Goal: Task Accomplishment & Management: Manage account settings

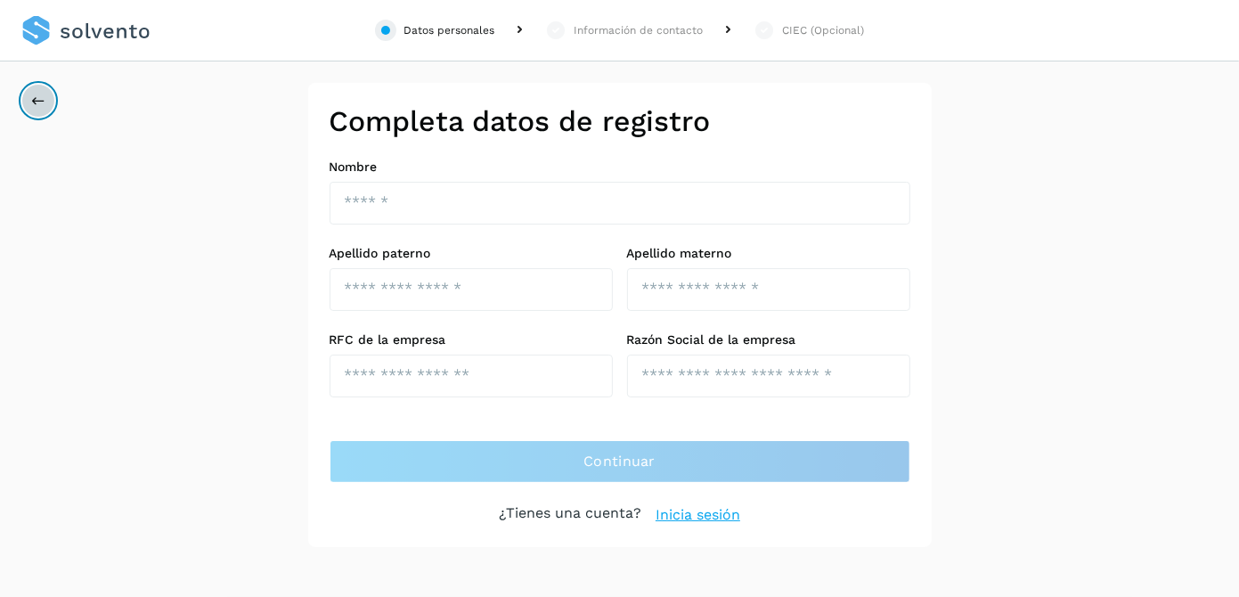
click at [37, 94] on icon at bounding box center [38, 101] width 14 height 14
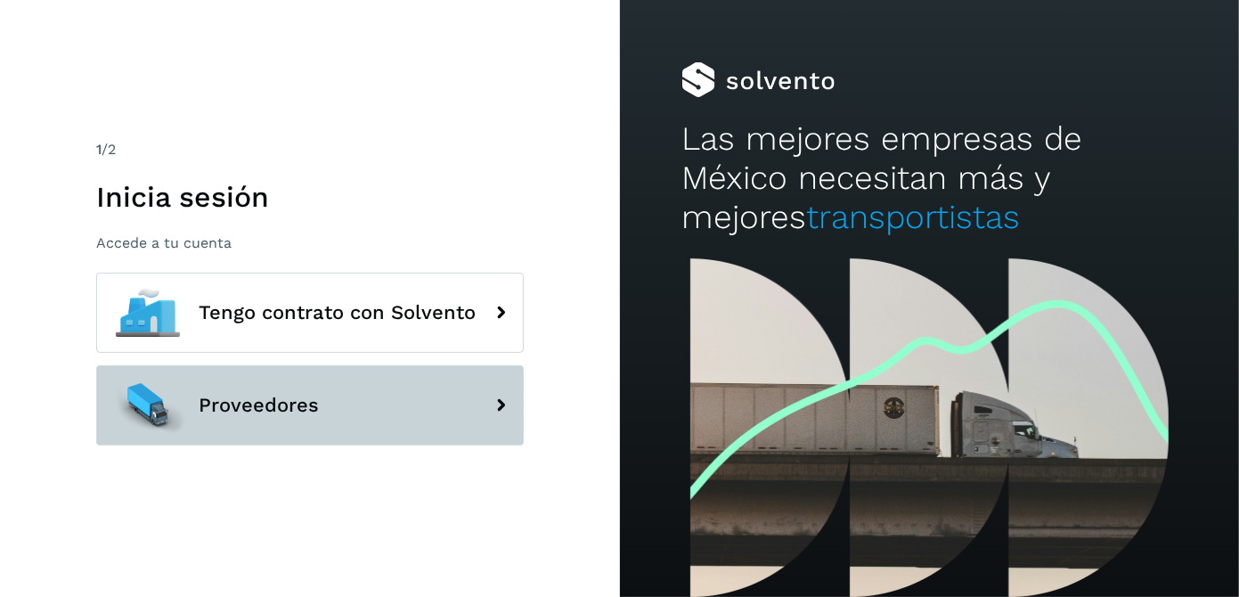
click at [314, 401] on span "Proveedores" at bounding box center [259, 405] width 120 height 21
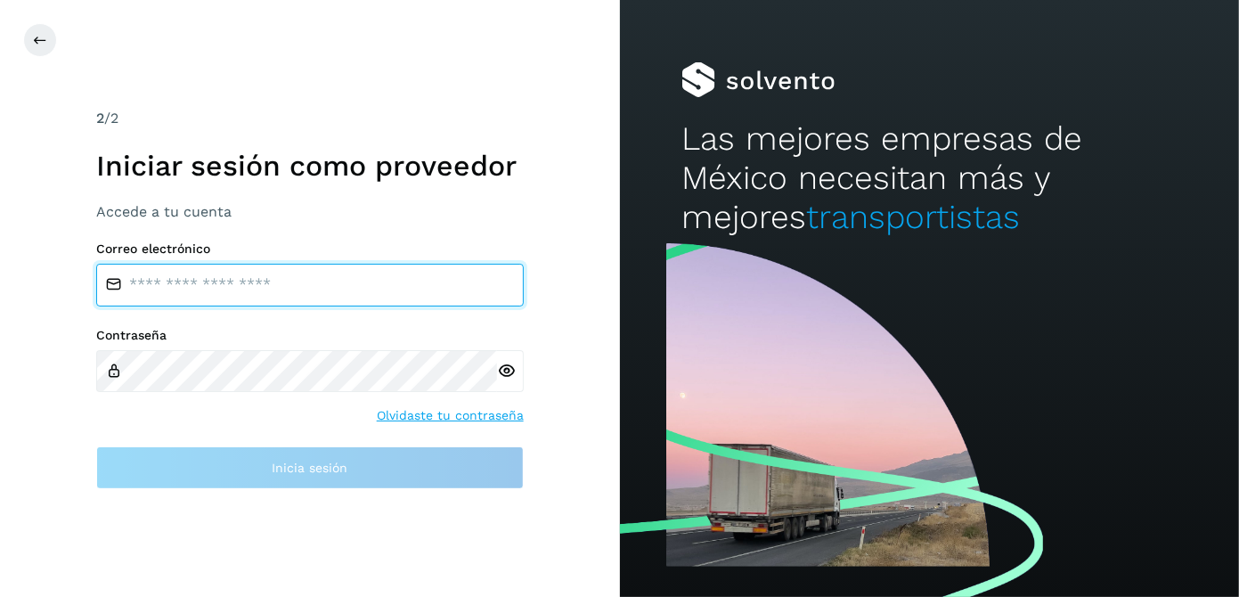
click at [203, 282] on input "email" at bounding box center [309, 285] width 427 height 43
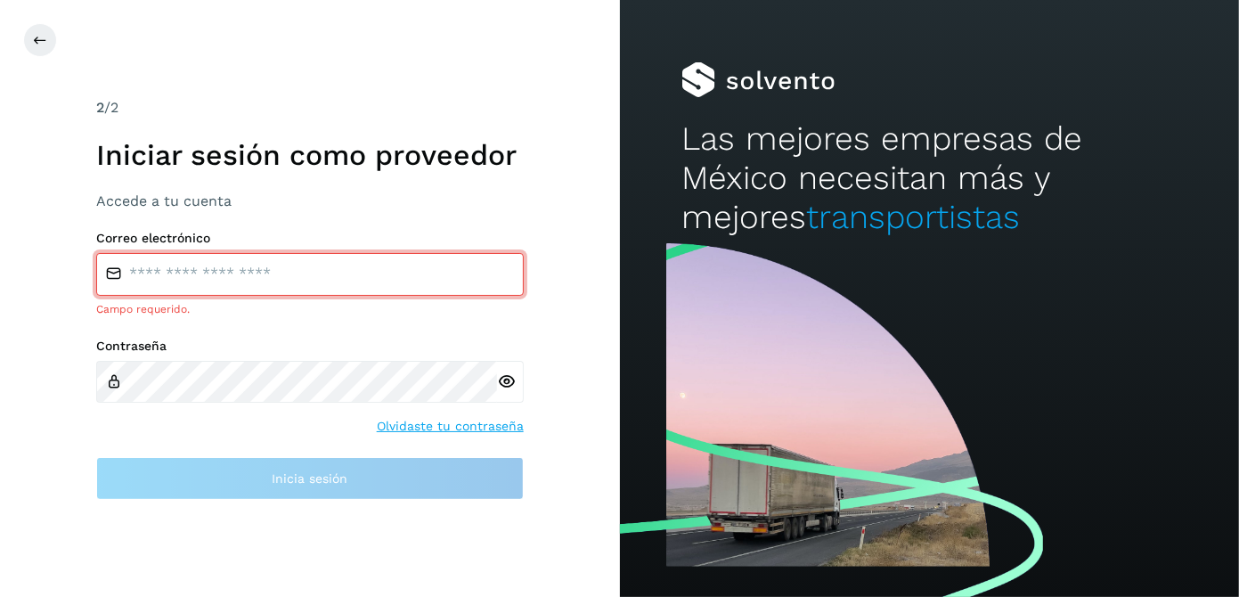
click at [201, 286] on input "email" at bounding box center [309, 274] width 427 height 43
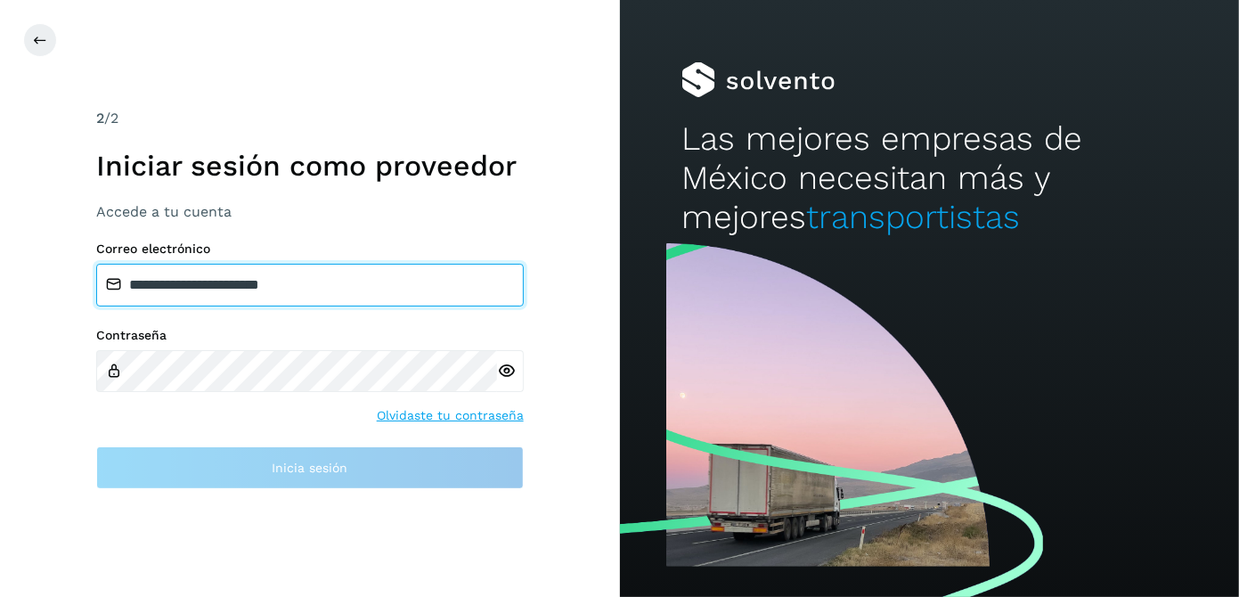
type input "**********"
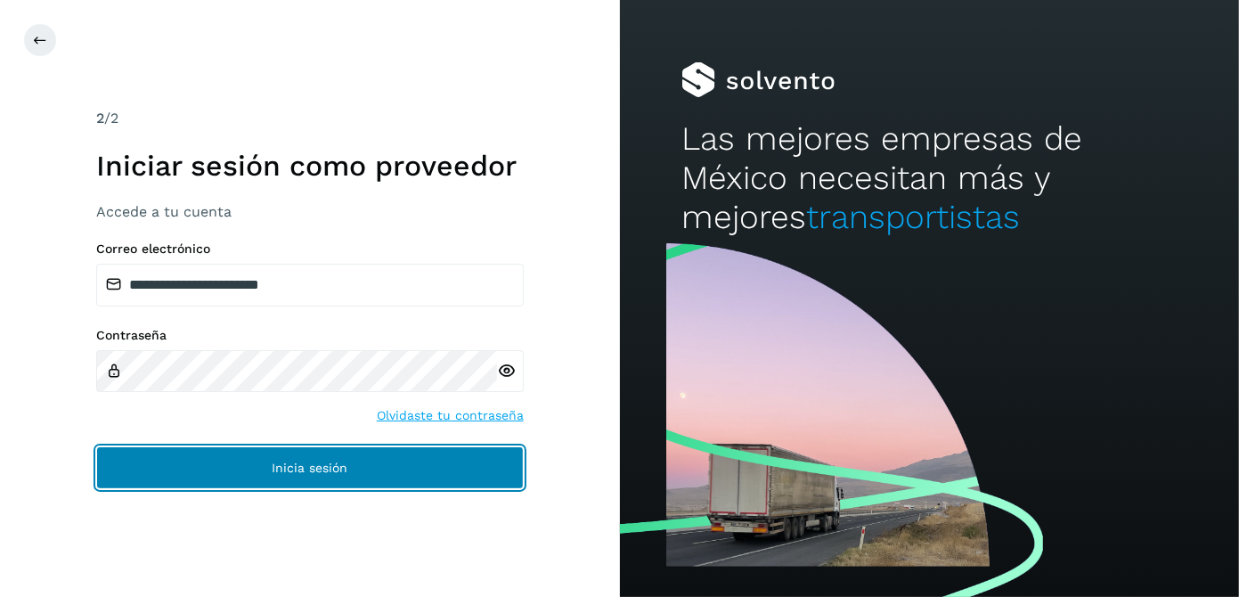
click at [283, 466] on span "Inicia sesión" at bounding box center [310, 467] width 76 height 12
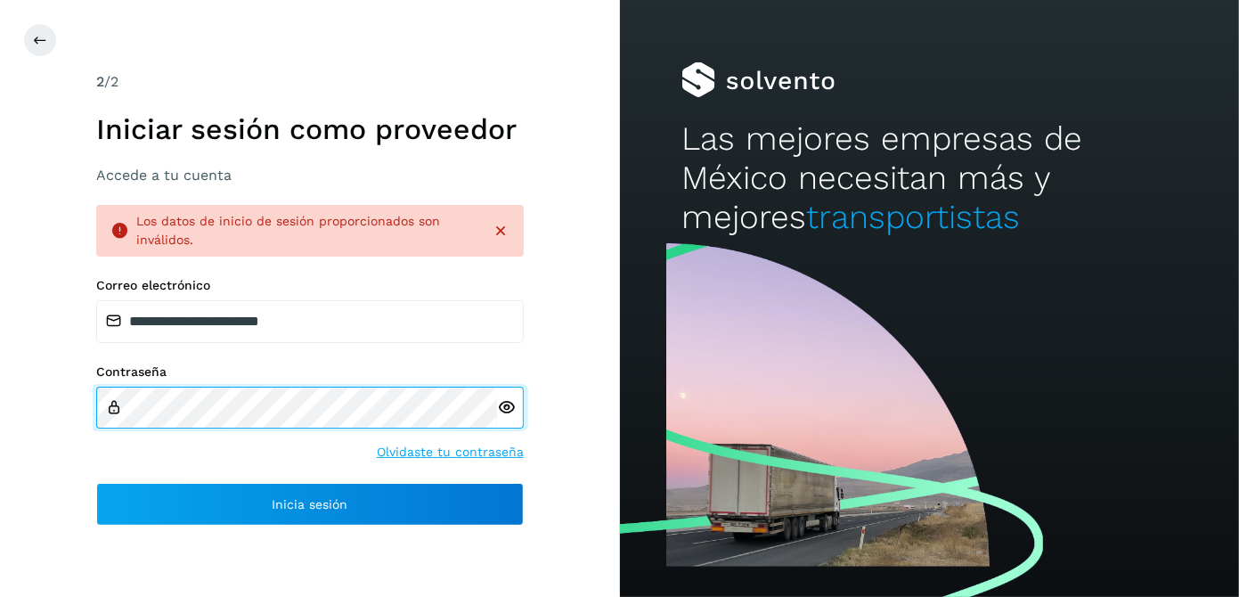
click at [27, 371] on div "**********" at bounding box center [310, 298] width 620 height 597
click at [0, 366] on html "**********" at bounding box center [619, 298] width 1239 height 597
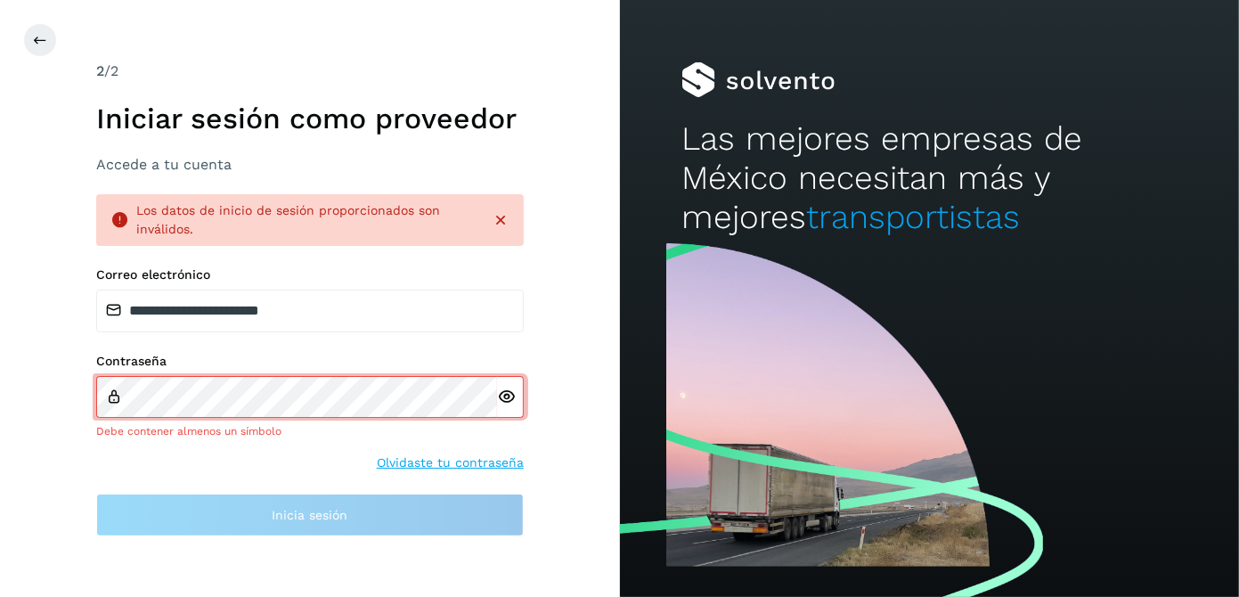
click at [303, 493] on div "Inicia sesión" at bounding box center [309, 514] width 427 height 43
click at [485, 460] on link "Olvidaste tu contraseña" at bounding box center [450, 462] width 147 height 19
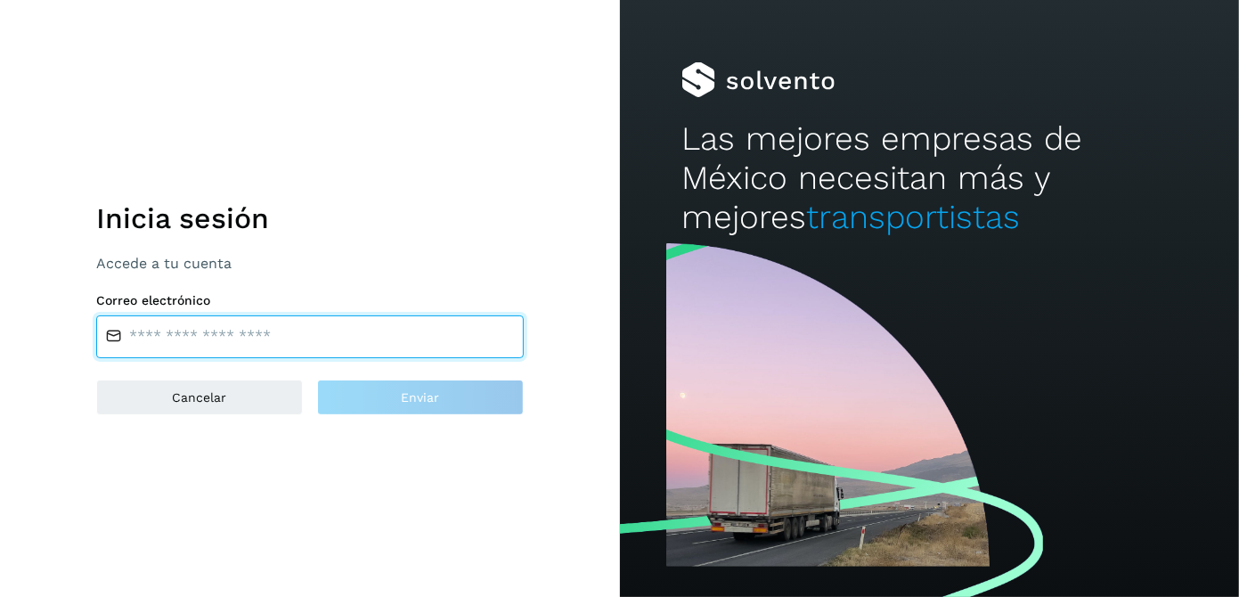
click at [306, 338] on input "email" at bounding box center [309, 336] width 427 height 43
type input "**********"
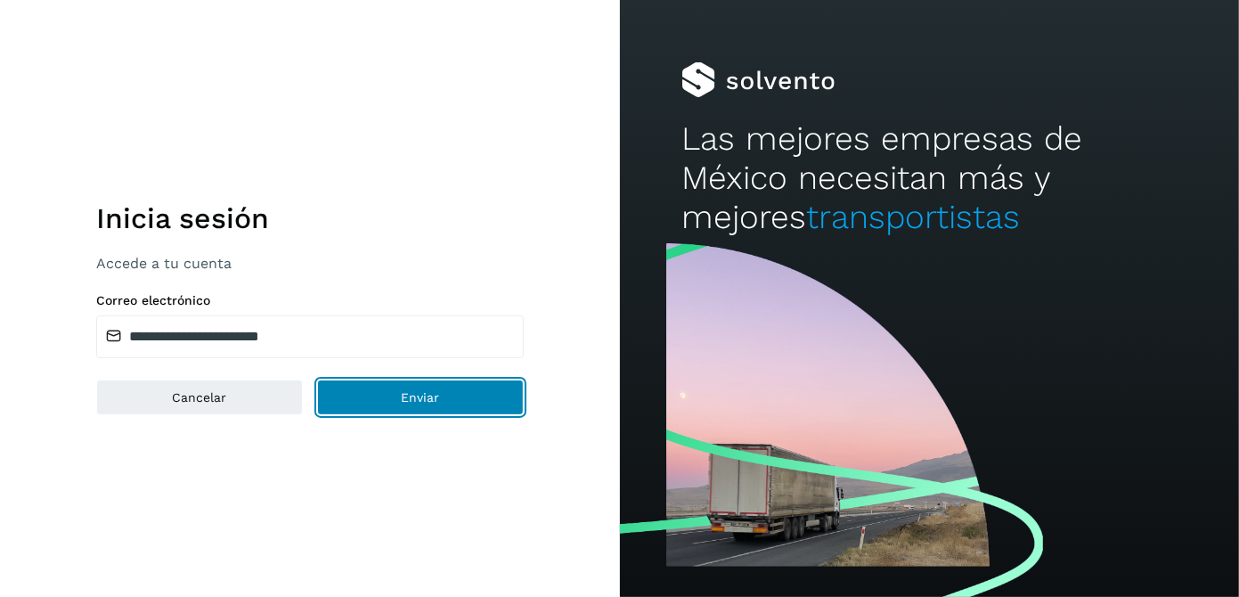
click at [421, 404] on button "Enviar" at bounding box center [420, 397] width 207 height 36
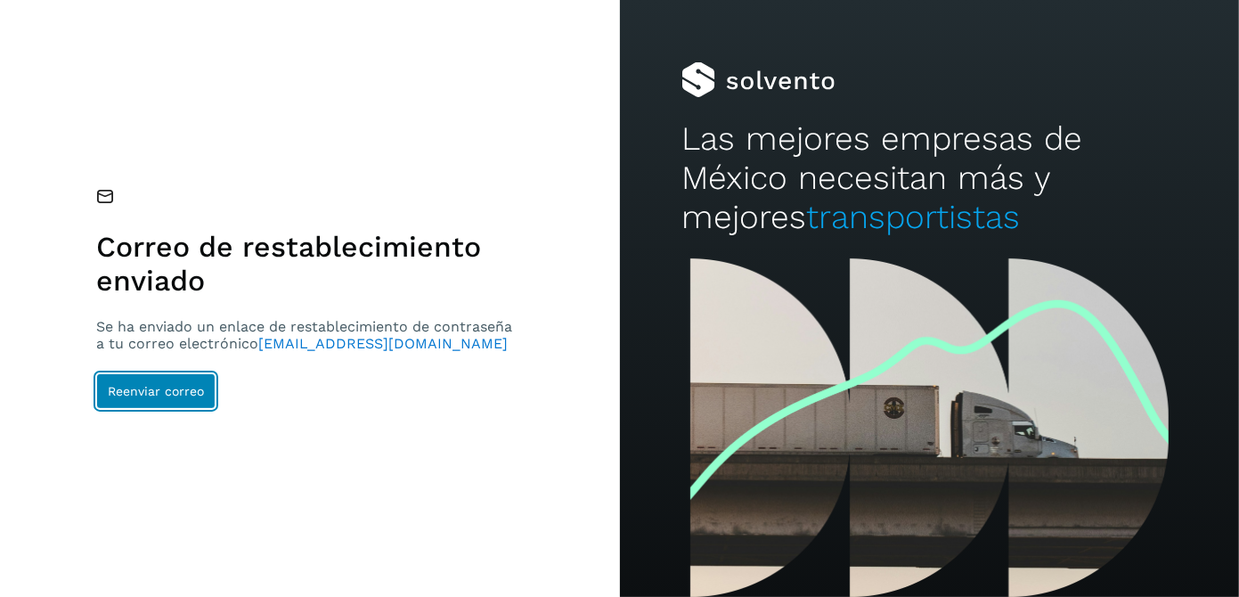
click at [136, 382] on button "Reenviar correo" at bounding box center [155, 391] width 119 height 36
click at [116, 398] on button "Reenviar correo" at bounding box center [155, 391] width 119 height 36
click at [191, 387] on span "Reenviar correo" at bounding box center [156, 391] width 96 height 12
click at [155, 385] on span "Reenviar correo" at bounding box center [156, 391] width 96 height 12
click at [178, 391] on span "Reenviar correo" at bounding box center [156, 391] width 96 height 12
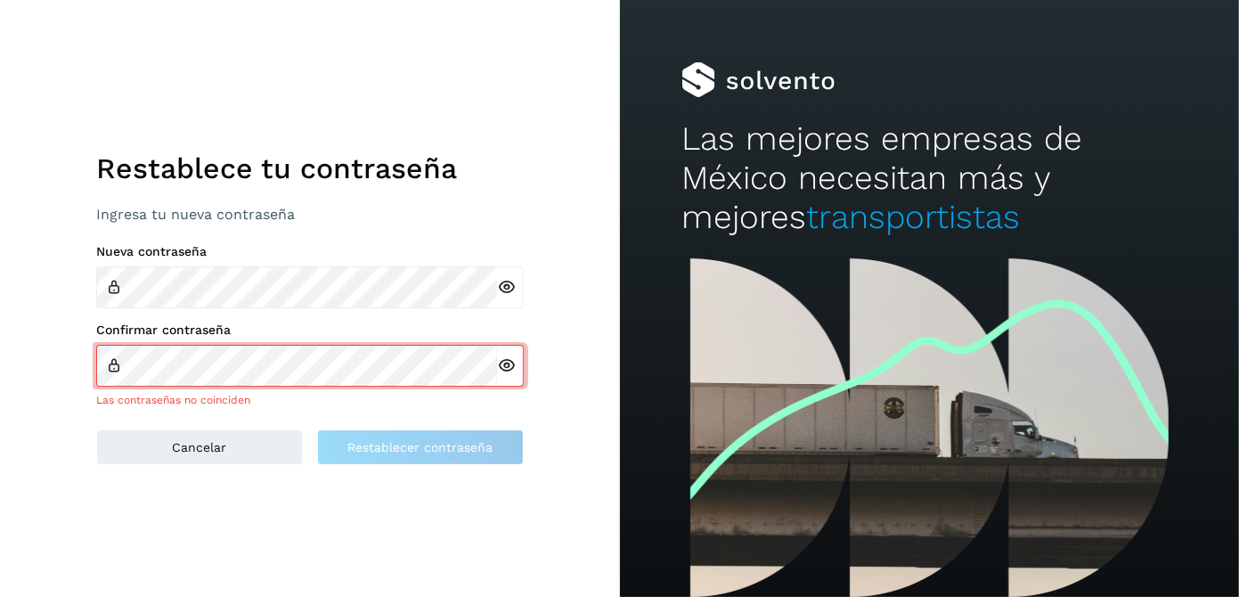
click at [505, 293] on div at bounding box center [510, 287] width 27 height 42
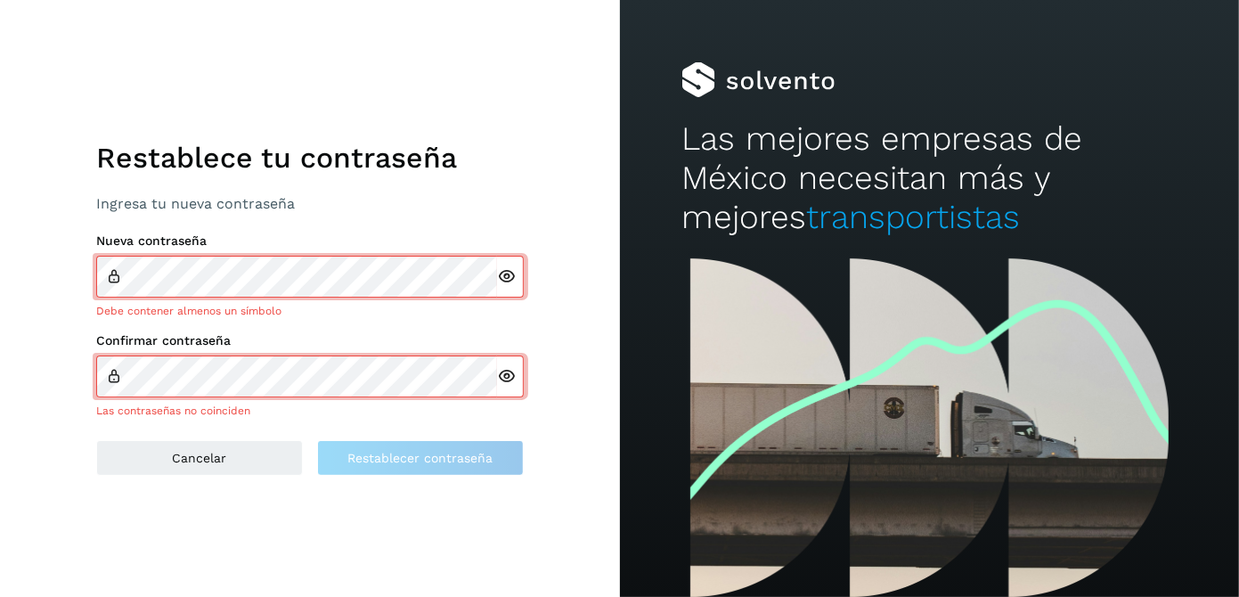
click at [504, 289] on div at bounding box center [510, 277] width 27 height 42
click at [500, 284] on icon at bounding box center [506, 276] width 19 height 19
click at [506, 276] on icon at bounding box center [506, 276] width 19 height 19
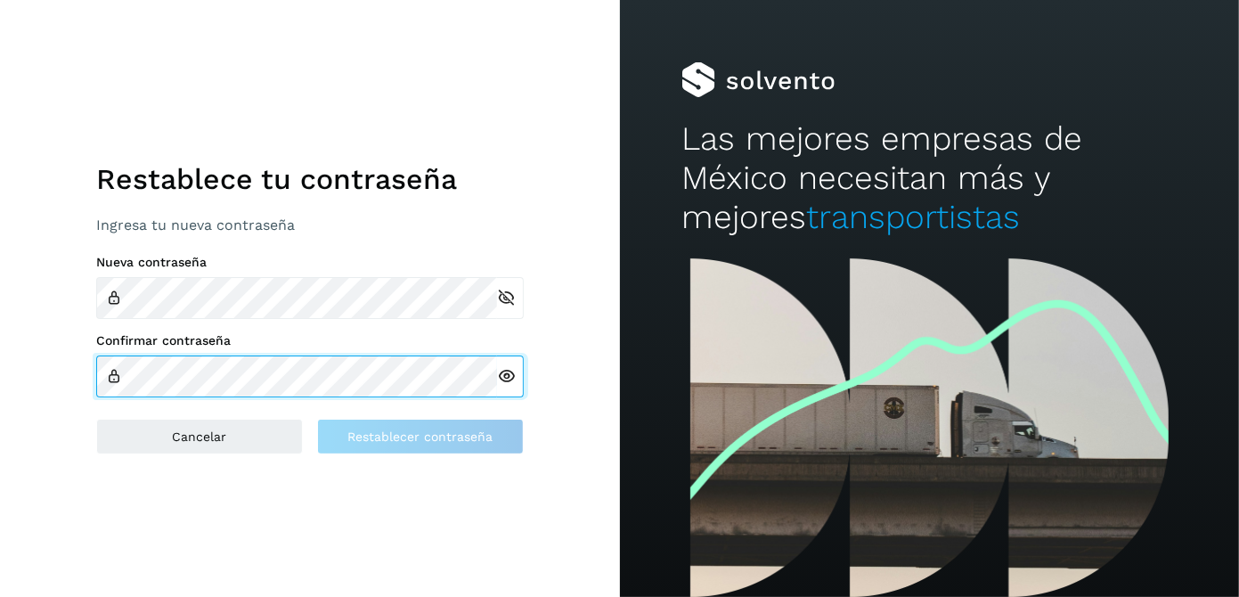
click at [276, 352] on div "Confirmar contraseña" at bounding box center [309, 365] width 427 height 64
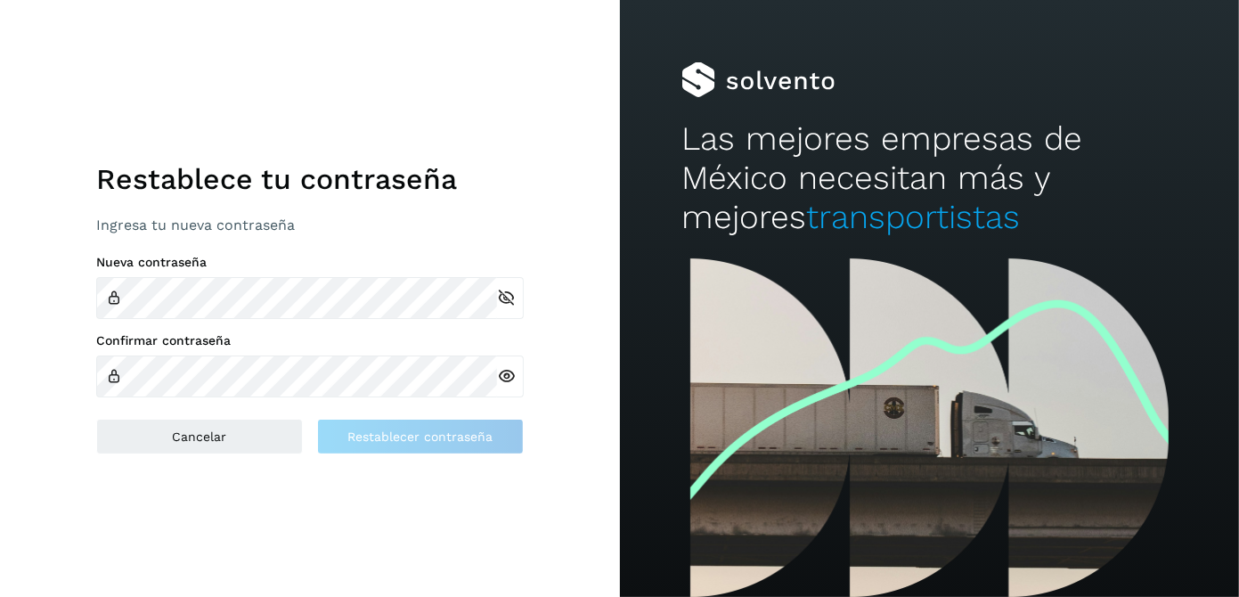
click at [500, 373] on icon at bounding box center [506, 376] width 19 height 19
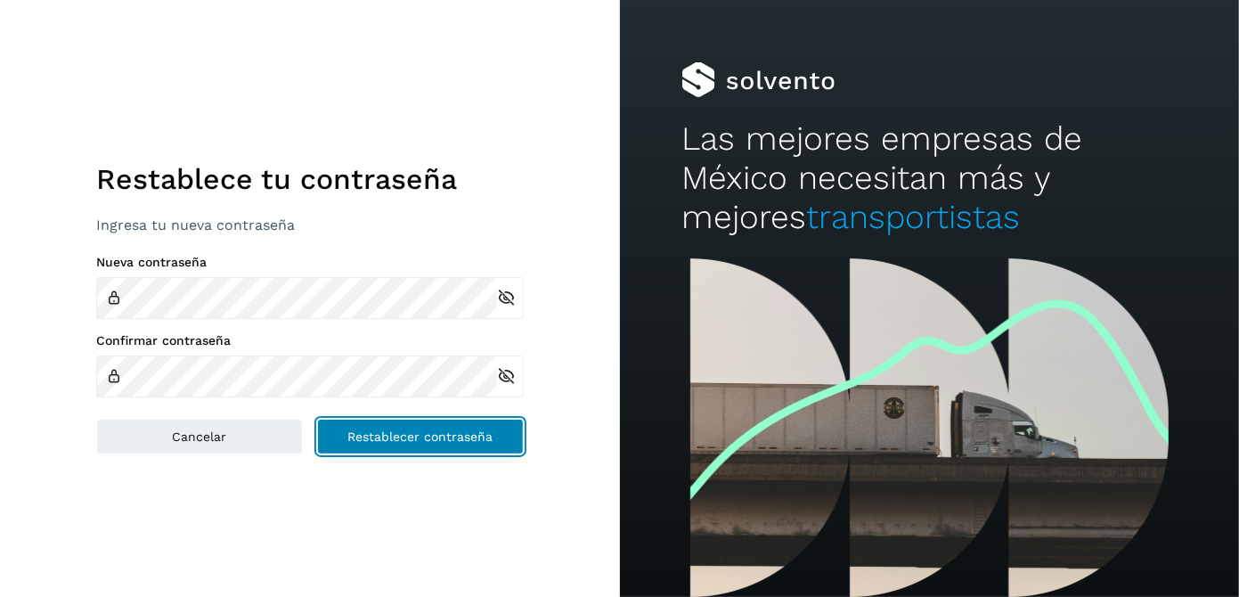
click at [444, 437] on span "Restablecer contraseña" at bounding box center [419, 436] width 145 height 12
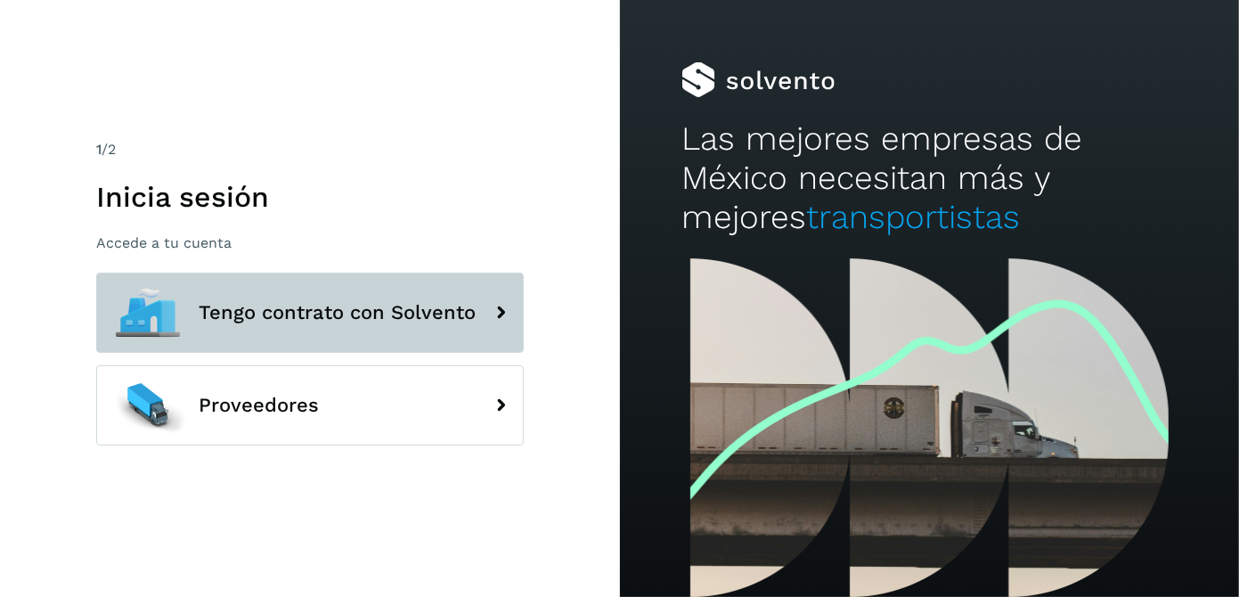
click at [448, 329] on button "Tengo contrato con Solvento" at bounding box center [309, 313] width 427 height 80
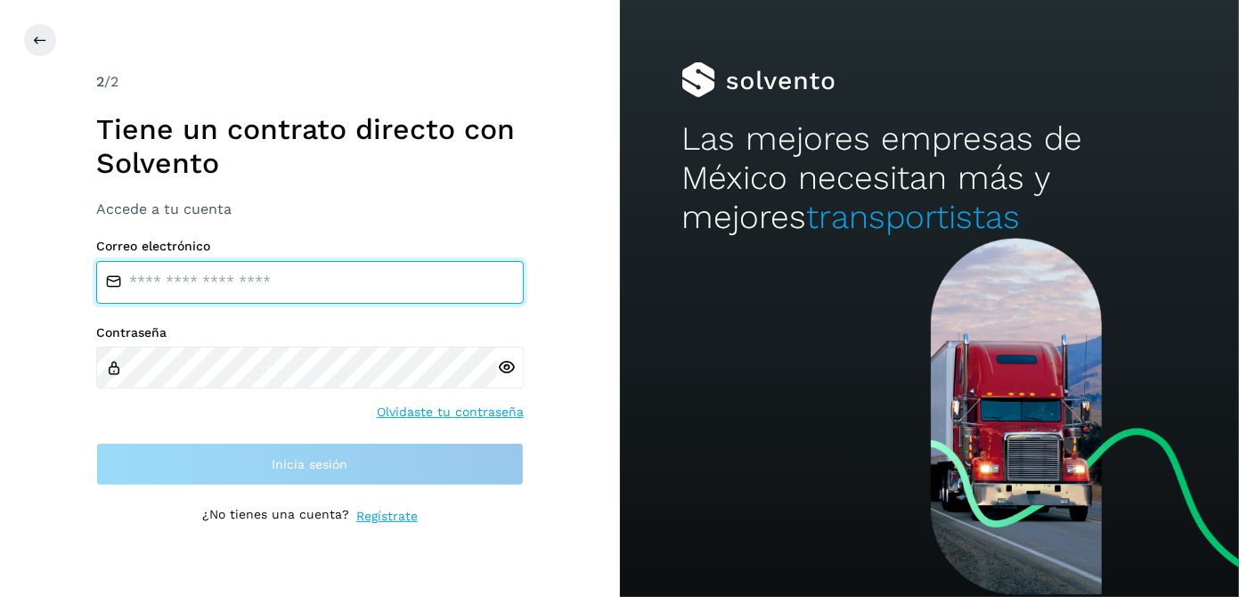
click at [266, 268] on input "email" at bounding box center [309, 282] width 427 height 43
click at [199, 276] on input "email" at bounding box center [309, 282] width 427 height 43
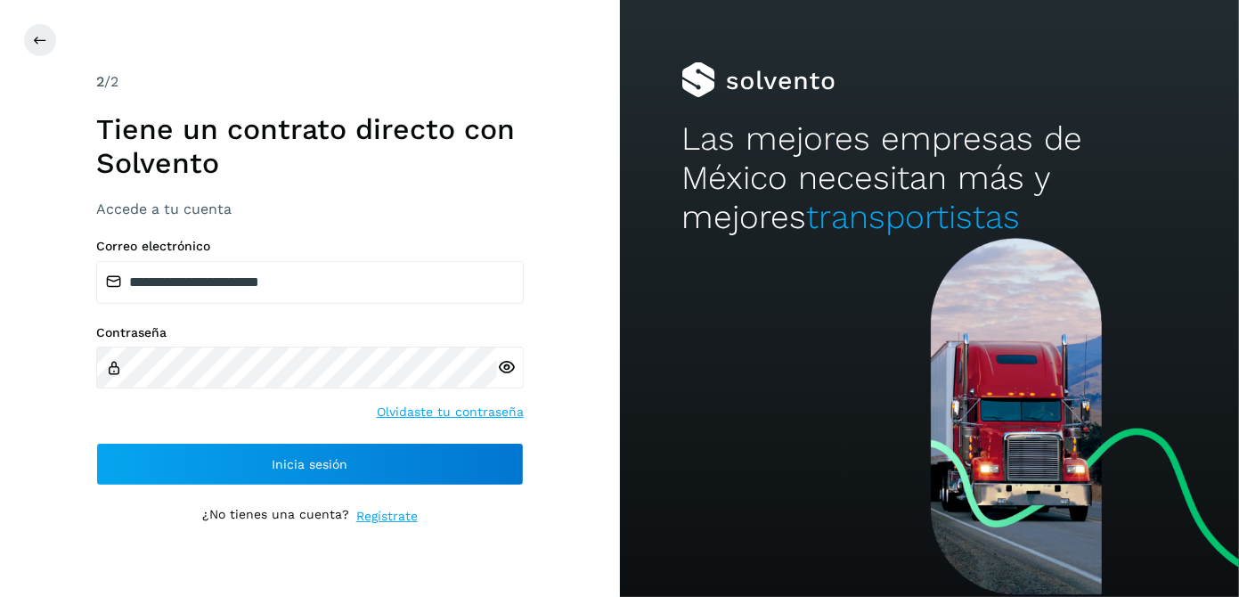
click at [506, 365] on icon at bounding box center [506, 367] width 19 height 19
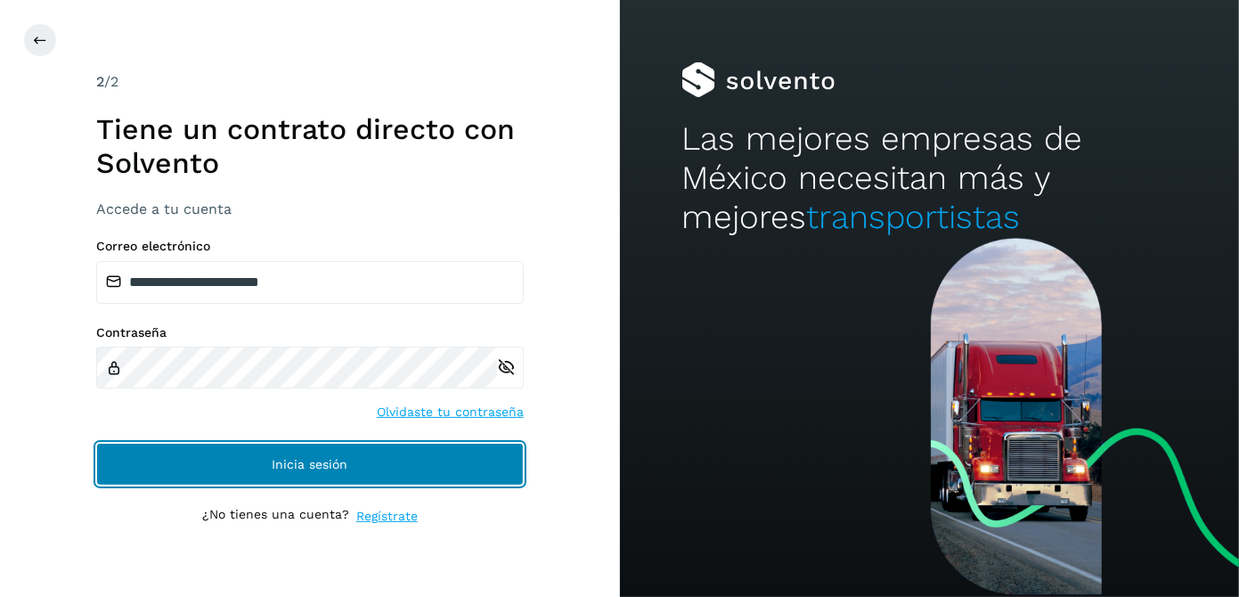
click at [459, 480] on button "Inicia sesión" at bounding box center [309, 464] width 427 height 43
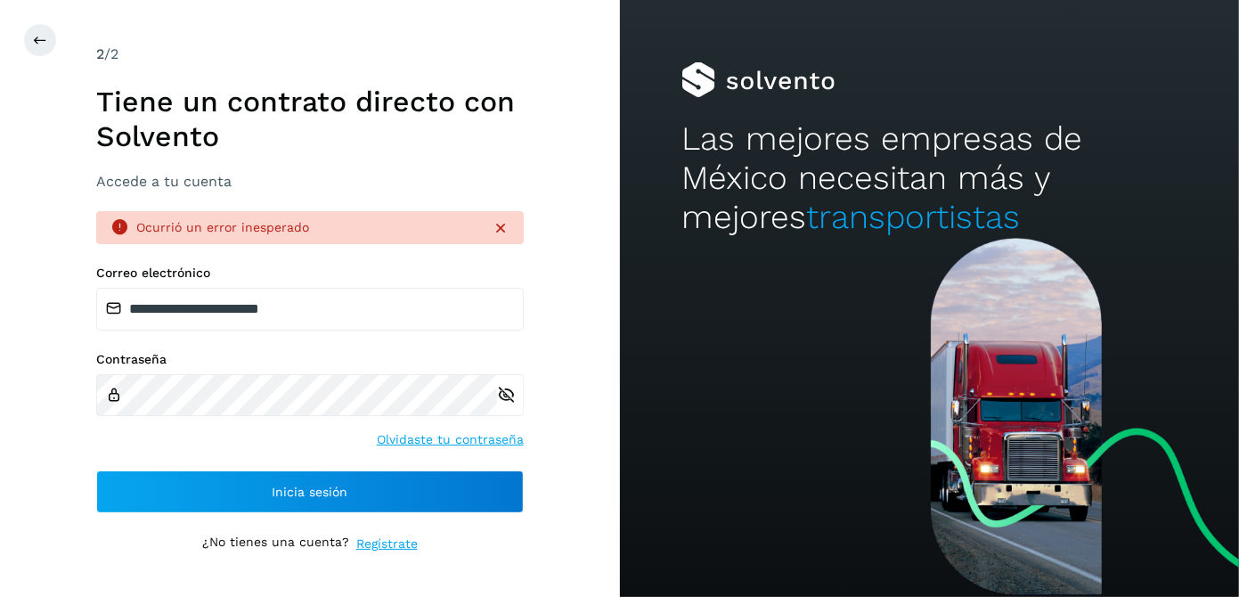
click at [207, 441] on div "Contraseña Olvidaste tu contraseña" at bounding box center [309, 400] width 427 height 97
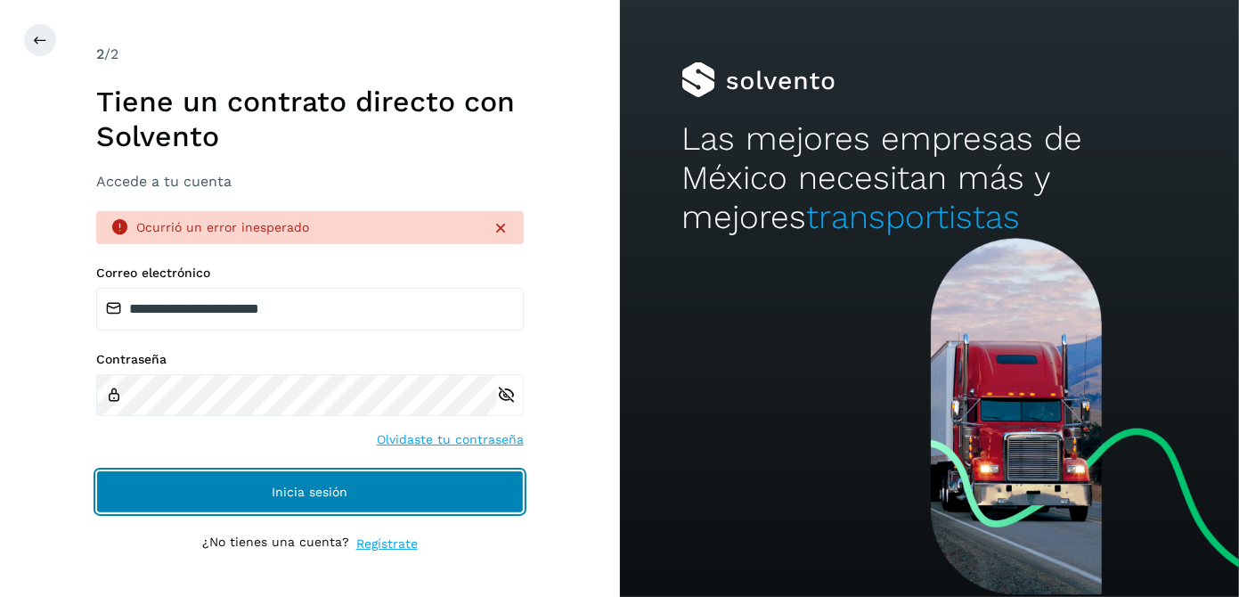
click at [266, 493] on button "Inicia sesión" at bounding box center [309, 491] width 427 height 43
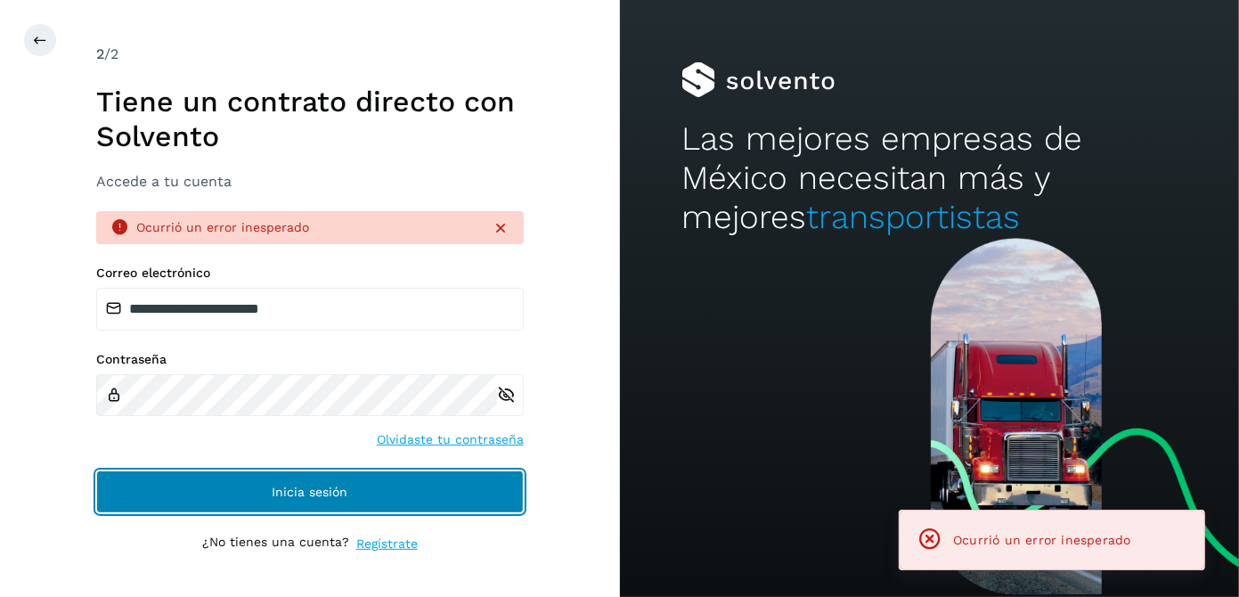
click at [266, 493] on button "Inicia sesión" at bounding box center [309, 491] width 427 height 43
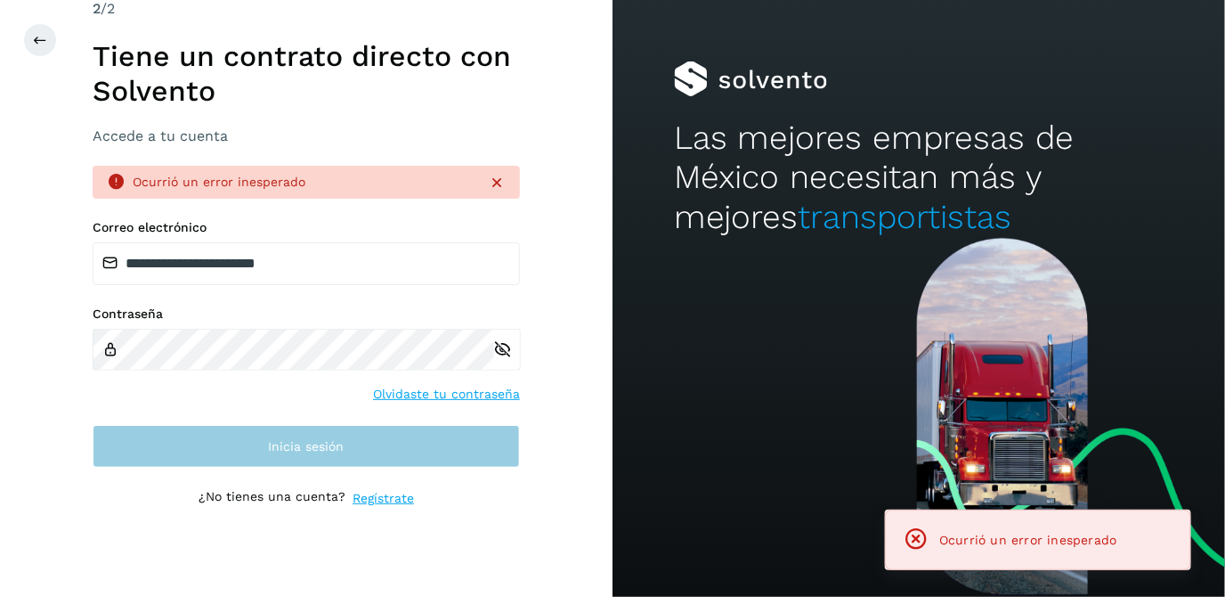
click at [266, 493] on p "¿No tienes una cuenta?" at bounding box center [272, 498] width 147 height 19
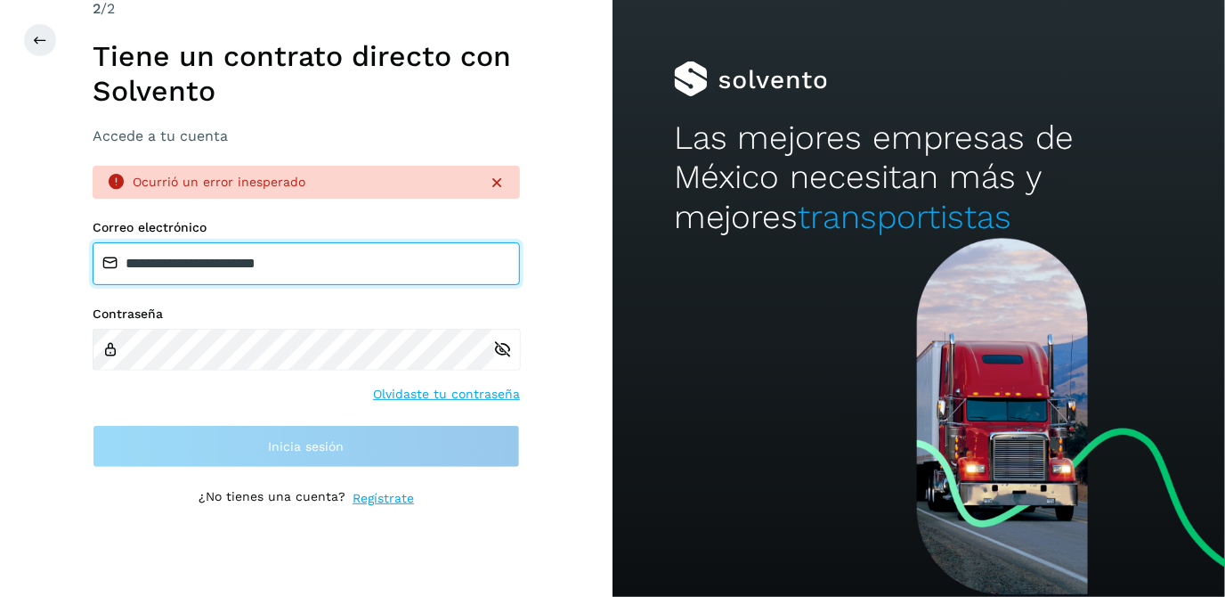
click at [342, 252] on input "**********" at bounding box center [306, 263] width 427 height 43
click at [397, 265] on input "**********" at bounding box center [306, 263] width 427 height 43
drag, startPoint x: 397, startPoint y: 265, endPoint x: 83, endPoint y: 251, distance: 314.7
click at [83, 251] on div "**********" at bounding box center [306, 298] width 613 height 597
type input "**********"
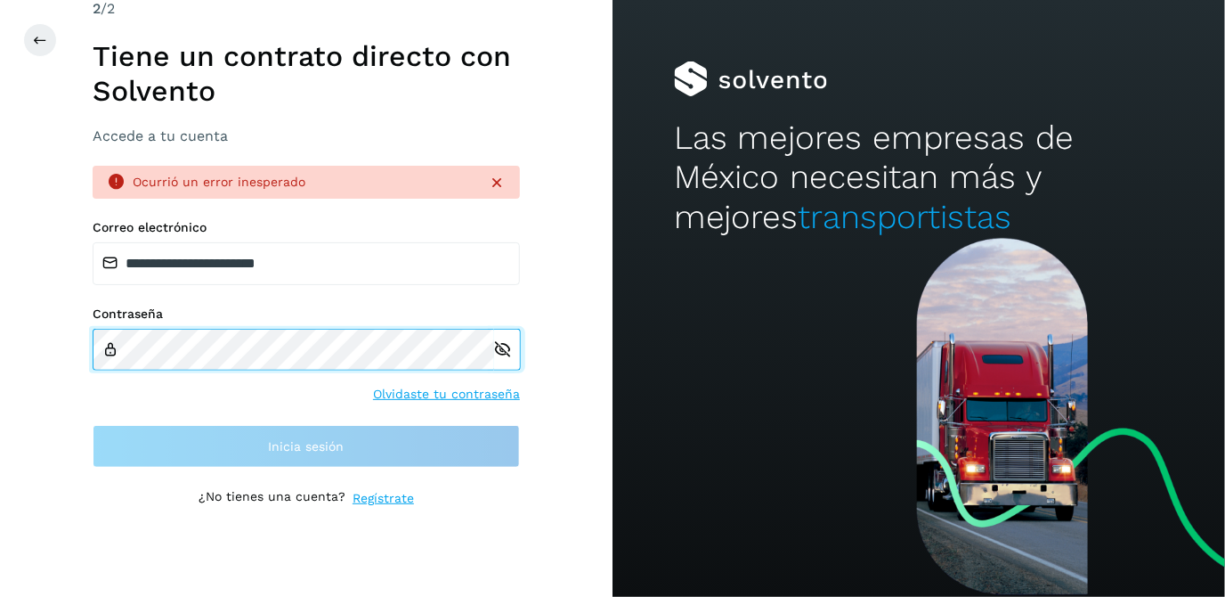
click at [0, 279] on html "**********" at bounding box center [612, 298] width 1225 height 597
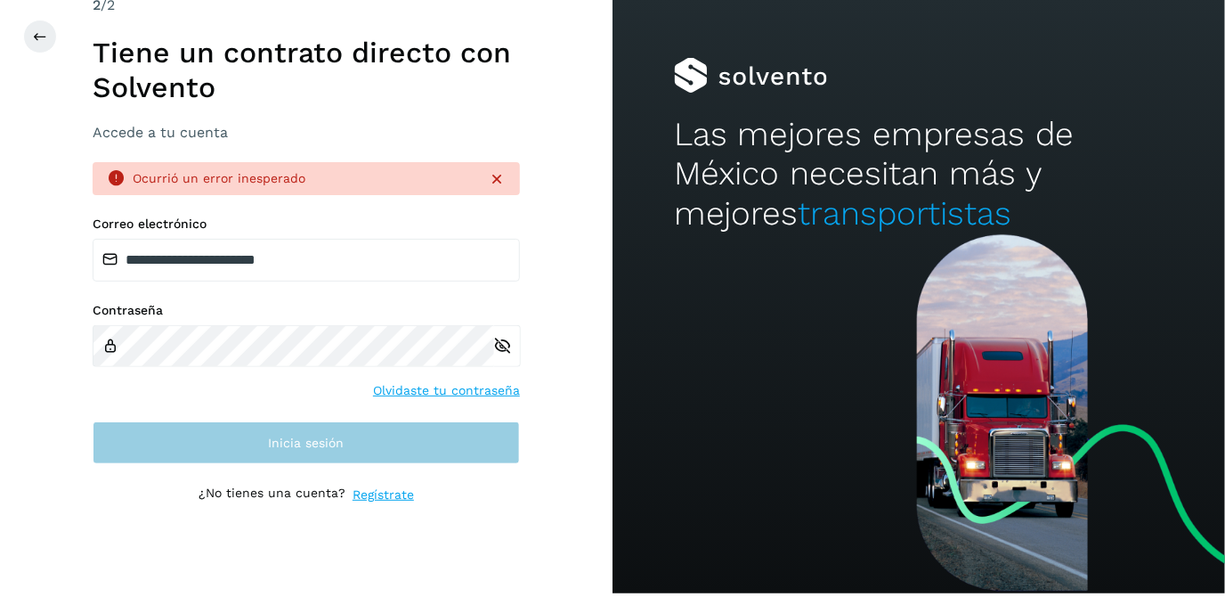
scroll to position [5, 0]
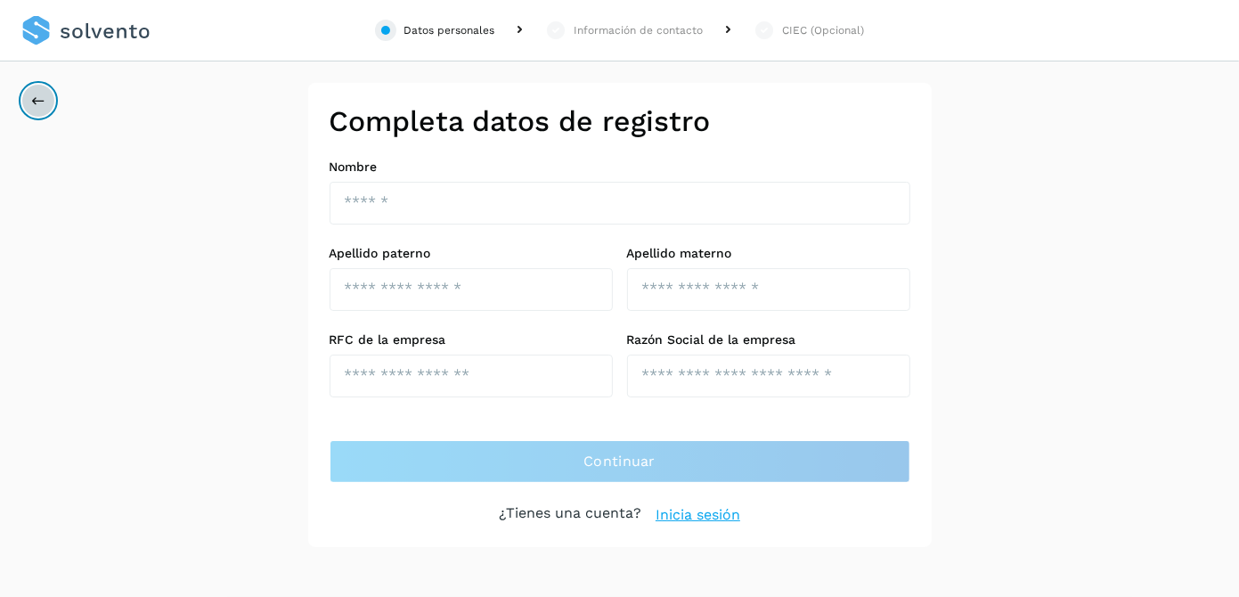
click at [45, 98] on button at bounding box center [38, 101] width 34 height 34
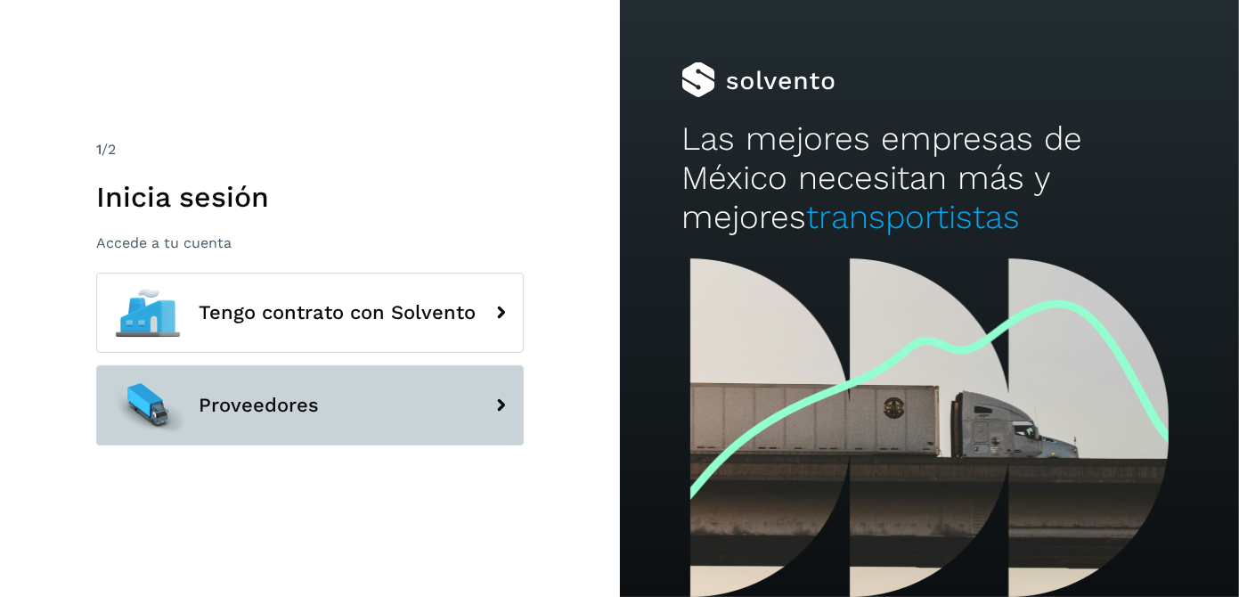
click at [476, 409] on button "Proveedores" at bounding box center [309, 405] width 427 height 80
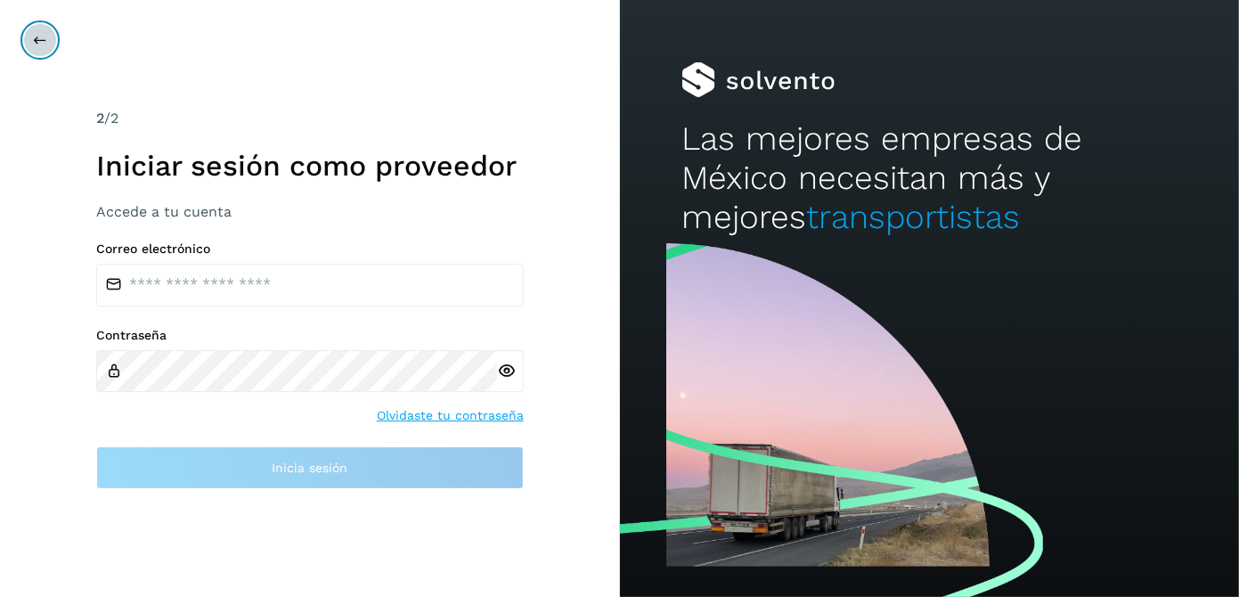
click at [33, 36] on icon at bounding box center [40, 40] width 14 height 14
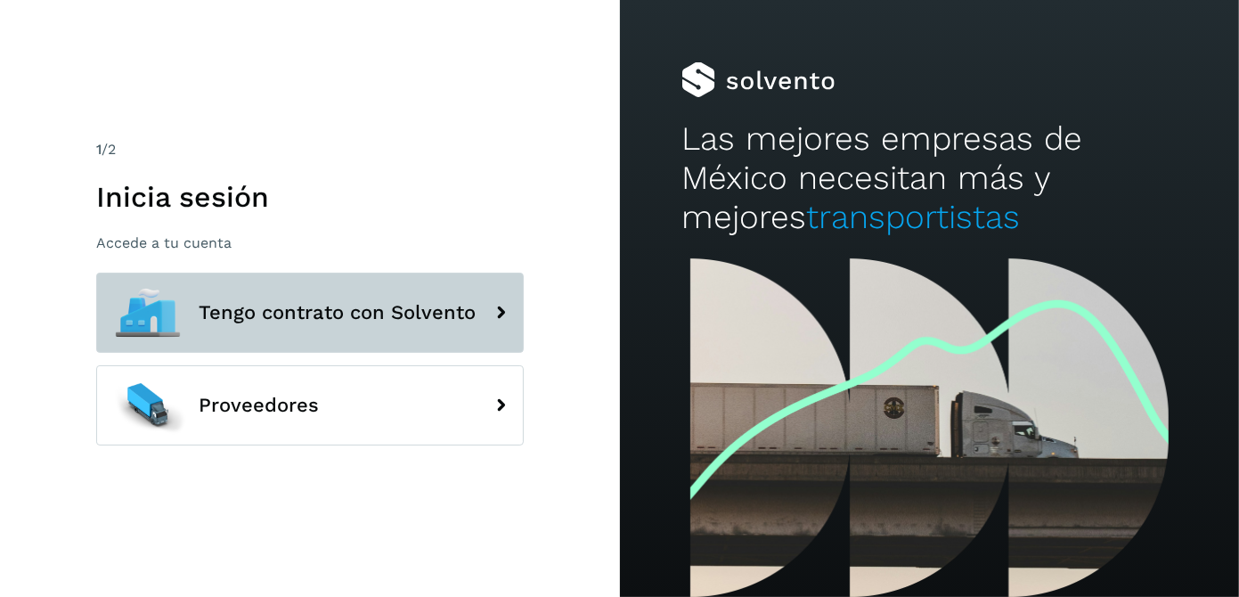
click at [414, 317] on span "Tengo contrato con Solvento" at bounding box center [337, 312] width 277 height 21
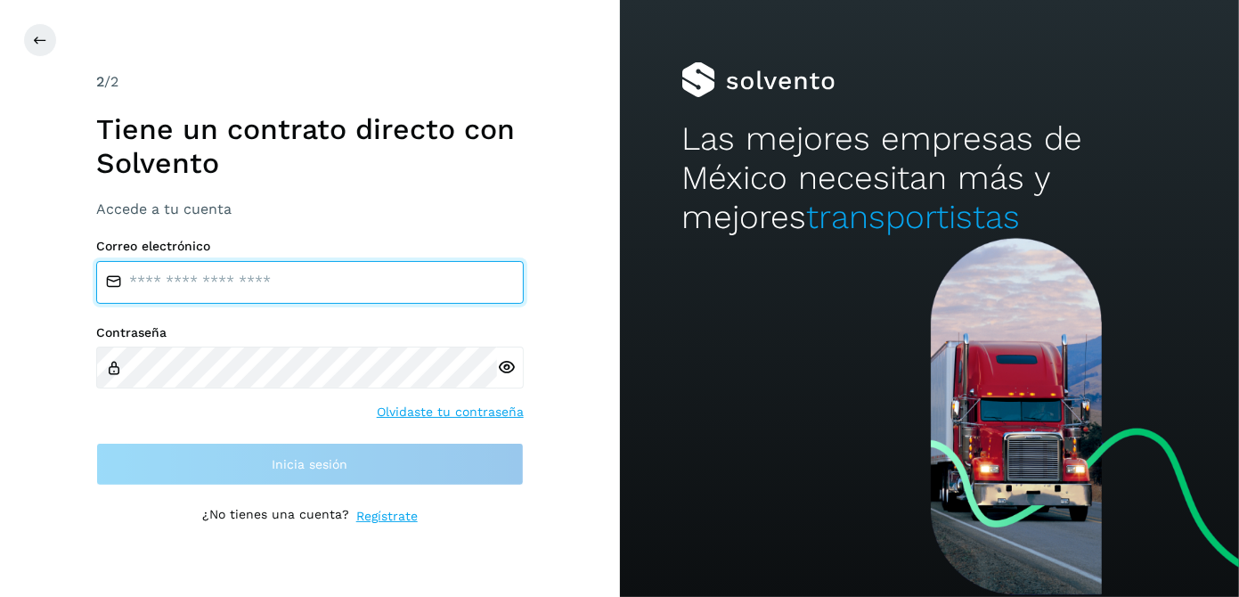
click at [201, 288] on input "email" at bounding box center [309, 282] width 427 height 43
type input "**********"
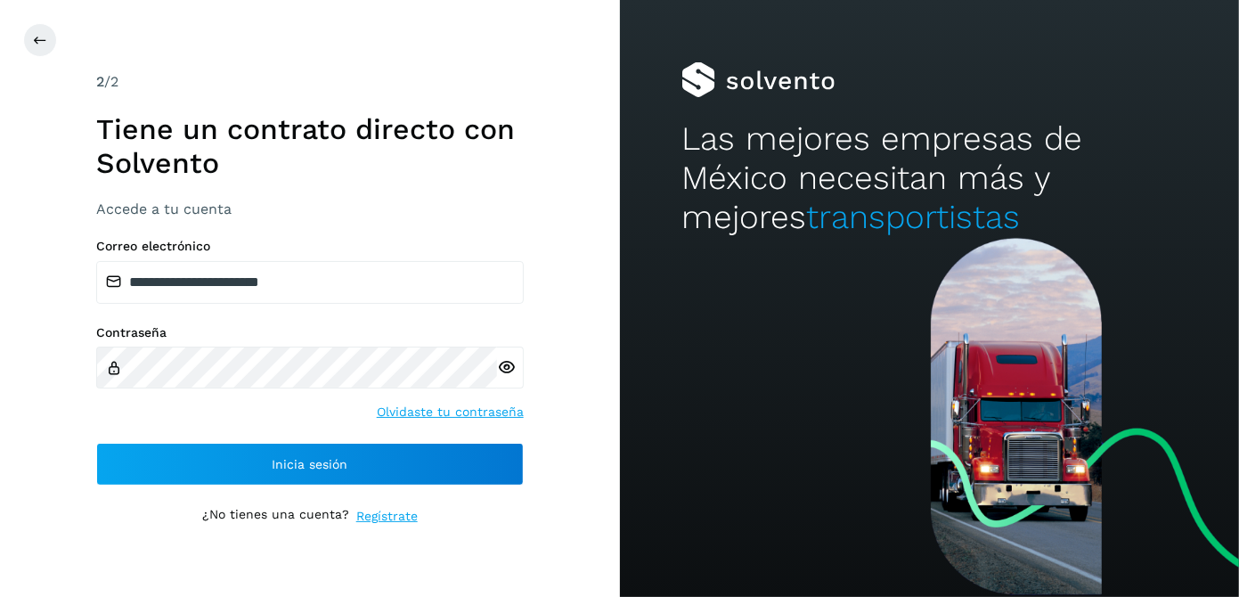
click at [502, 362] on icon at bounding box center [506, 367] width 19 height 19
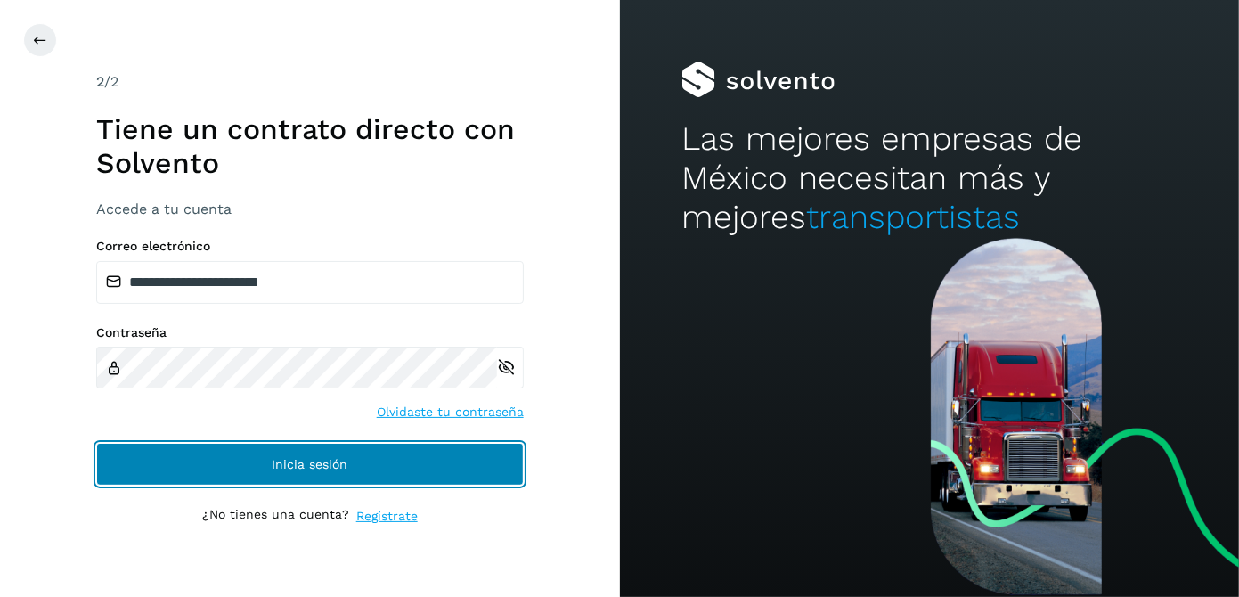
click at [477, 457] on button "Inicia sesión" at bounding box center [309, 464] width 427 height 43
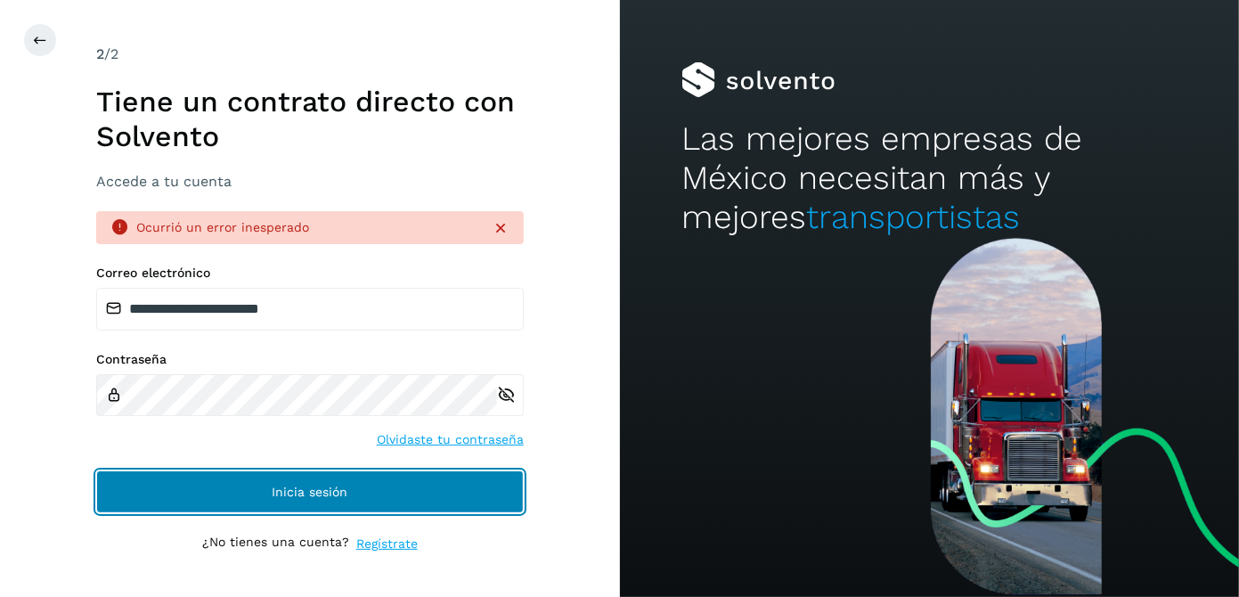
click at [335, 482] on button "Inicia sesión" at bounding box center [309, 491] width 427 height 43
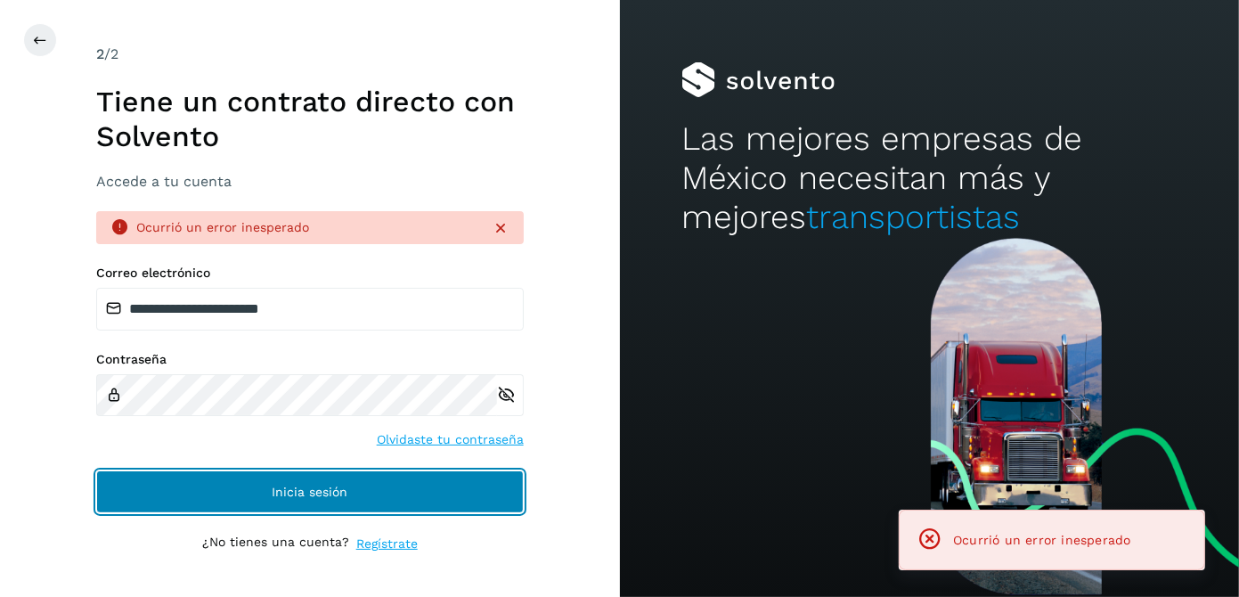
click at [335, 485] on span "Inicia sesión" at bounding box center [310, 491] width 76 height 12
